Goal: Transaction & Acquisition: Purchase product/service

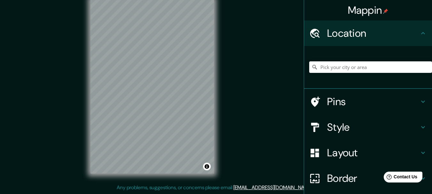
scroll to position [16, 0]
click at [338, 105] on h4 "Pins" at bounding box center [373, 101] width 92 height 13
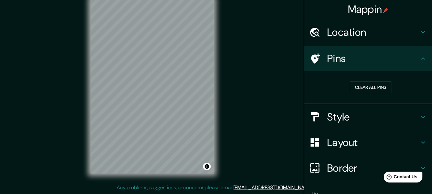
scroll to position [0, 0]
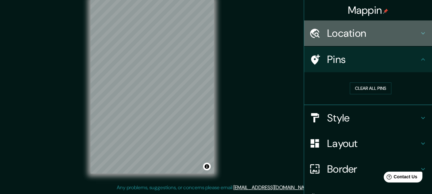
click at [362, 32] on h4 "Location" at bounding box center [373, 33] width 92 height 13
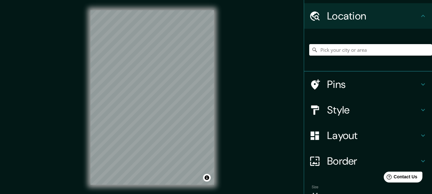
scroll to position [32, 0]
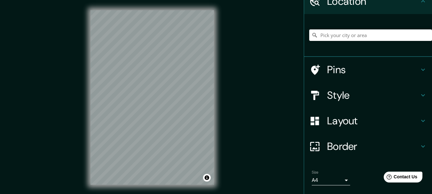
click at [357, 62] on div "Pins" at bounding box center [368, 70] width 128 height 26
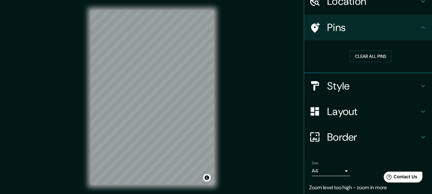
click at [356, 85] on h4 "Style" at bounding box center [373, 86] width 92 height 13
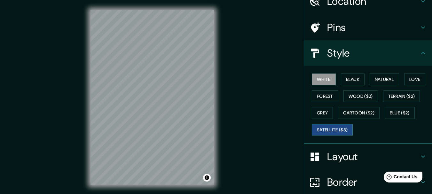
click at [340, 127] on button "Satellite ($3)" at bounding box center [332, 130] width 41 height 12
click at [389, 81] on button "Natural" at bounding box center [383, 79] width 29 height 12
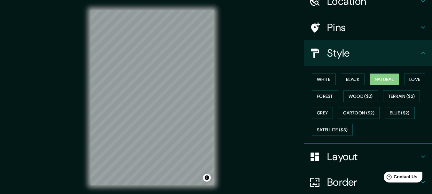
click at [66, 70] on div "Mappin Location Pins Style White Black Natural Love Forest Wood ($2) Terrain ($…" at bounding box center [216, 102] width 432 height 205
click at [365, 93] on button "Wood ($2)" at bounding box center [360, 96] width 35 height 12
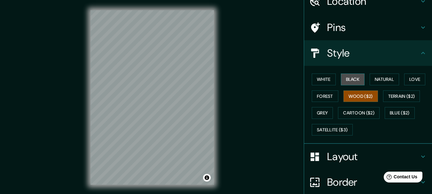
click at [354, 81] on button "Black" at bounding box center [353, 79] width 24 height 12
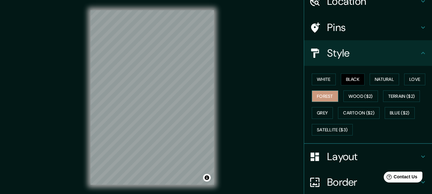
click at [319, 100] on button "Forest" at bounding box center [325, 96] width 27 height 12
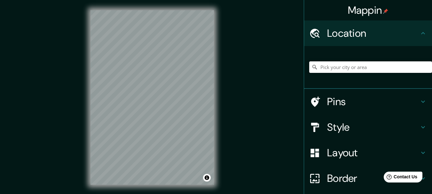
click at [339, 68] on input "Pick your city or area" at bounding box center [370, 67] width 123 height 12
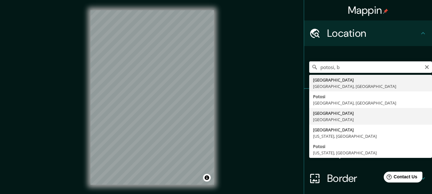
type input "Departamento de Potosí, Bolivia"
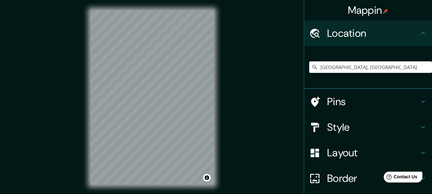
click at [381, 102] on h4 "Pins" at bounding box center [373, 101] width 92 height 13
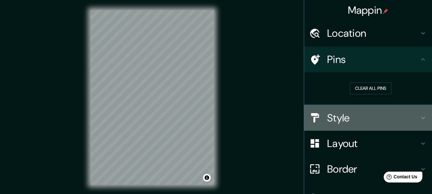
click at [367, 115] on h4 "Style" at bounding box center [373, 118] width 92 height 13
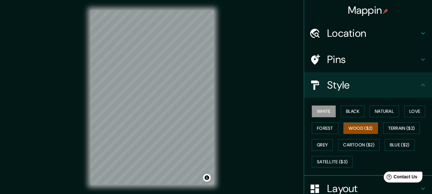
click at [359, 128] on button "Wood ($2)" at bounding box center [360, 128] width 35 height 12
click at [397, 126] on button "Terrain ($2)" at bounding box center [401, 128] width 37 height 12
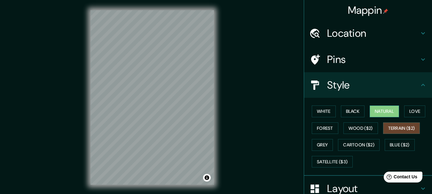
click at [377, 111] on button "Natural" at bounding box center [383, 111] width 29 height 12
click at [326, 125] on button "Forest" at bounding box center [325, 128] width 27 height 12
